Goal: Information Seeking & Learning: Understand process/instructions

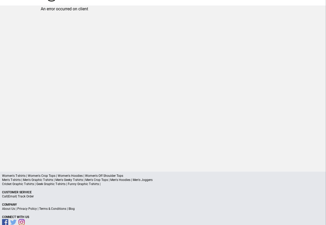
scroll to position [24, 0]
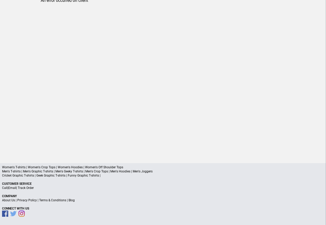
click at [30, 201] on link "Privacy Policy" at bounding box center [27, 200] width 20 height 4
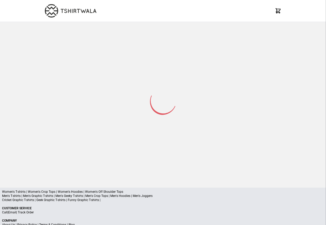
scroll to position [24, 0]
